Goal: Task Accomplishment & Management: Manage account settings

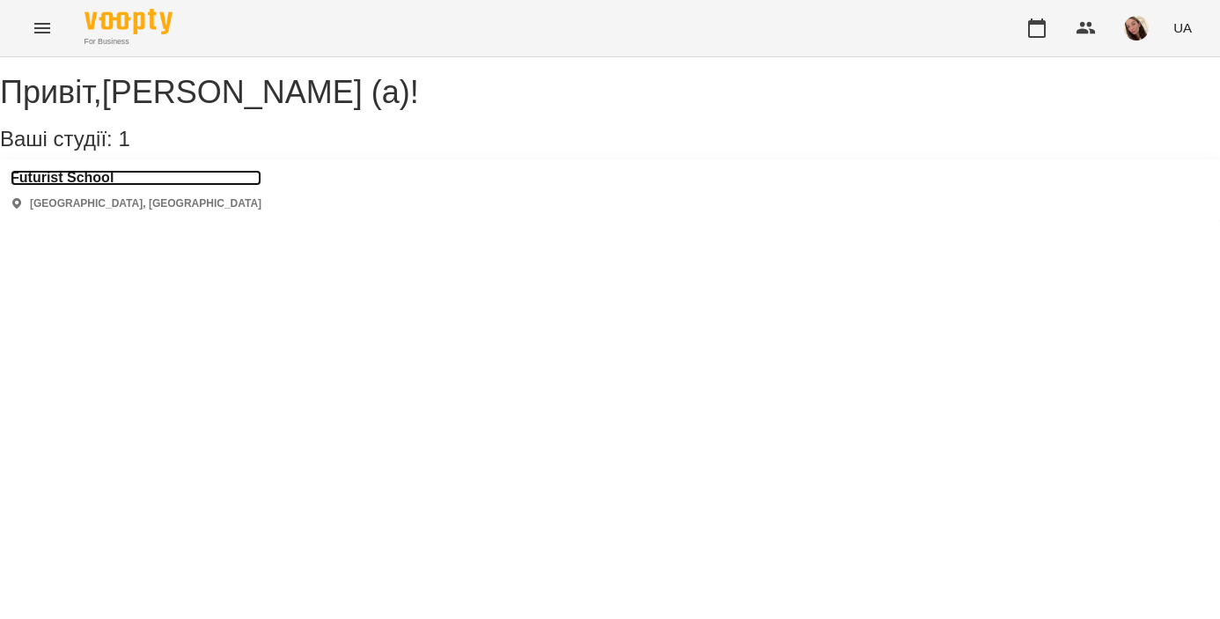
click at [117, 186] on h3 "Futurist School" at bounding box center [136, 178] width 251 height 16
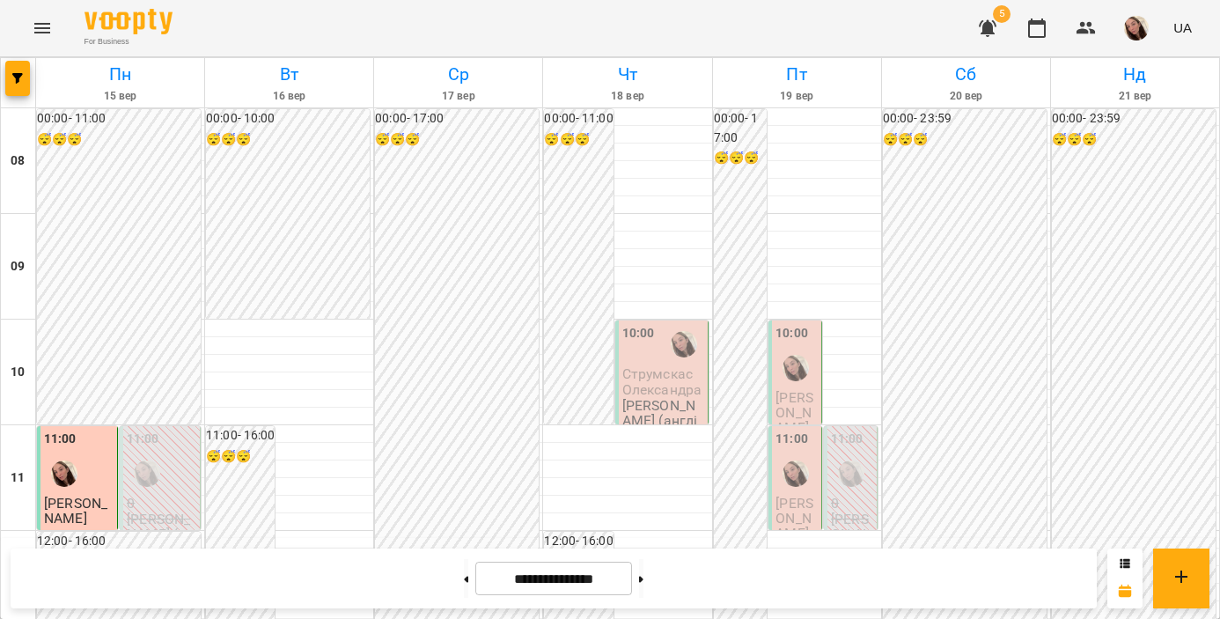
click at [655, 362] on div "10:00" at bounding box center [663, 344] width 82 height 40
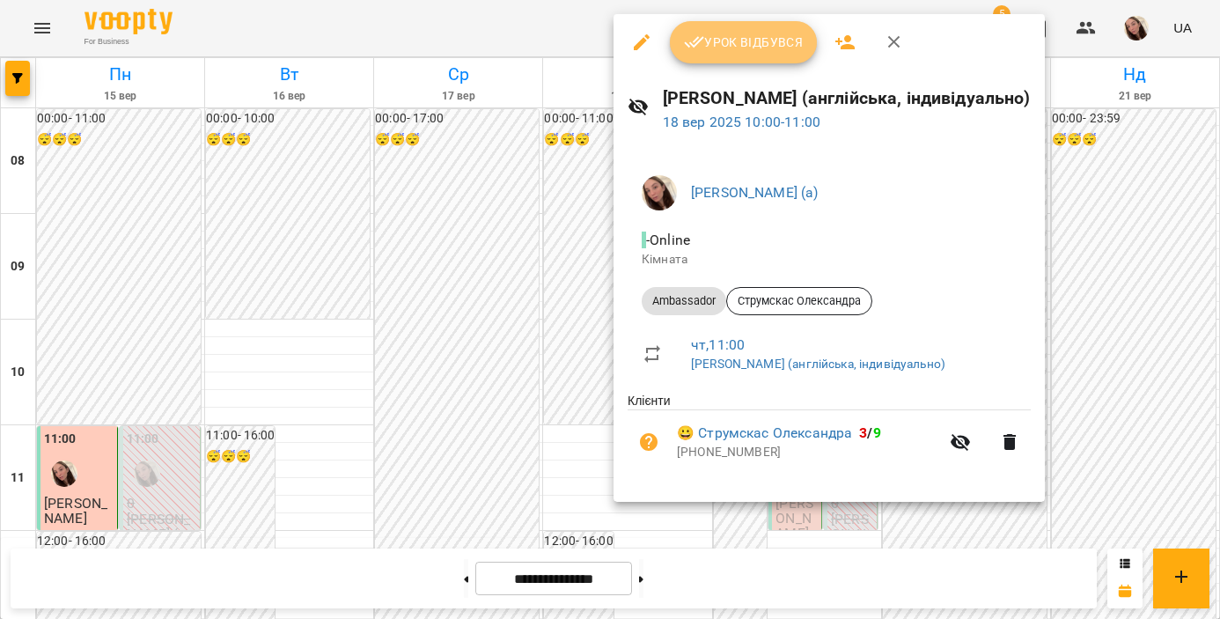
click at [736, 45] on span "Урок відбувся" at bounding box center [744, 42] width 120 height 21
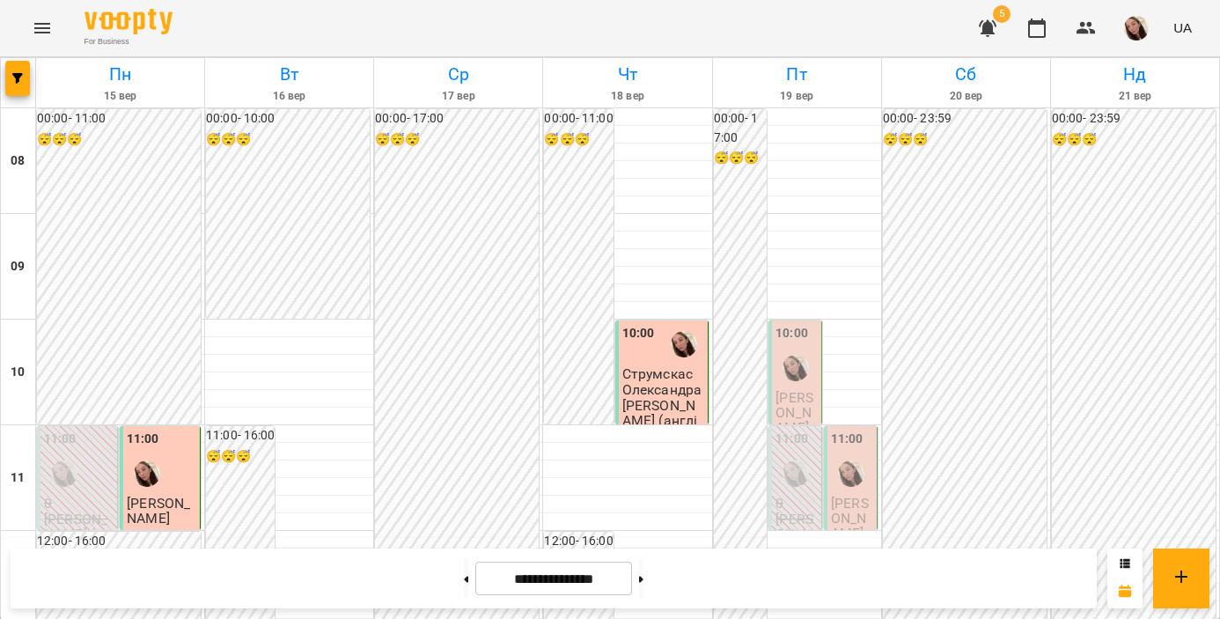
scroll to position [424, 0]
